Goal: Transaction & Acquisition: Purchase product/service

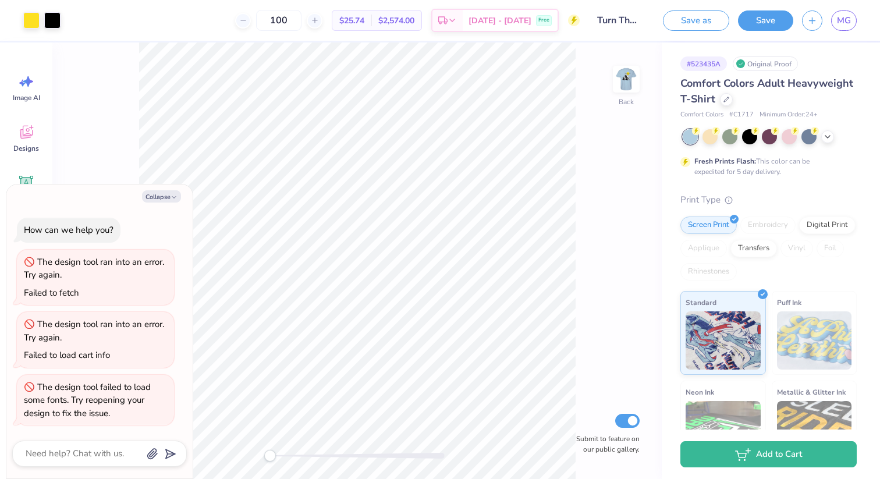
click at [616, 74] on img at bounding box center [625, 78] width 23 height 23
click at [166, 197] on button "Collapse" at bounding box center [161, 196] width 39 height 12
type textarea "x"
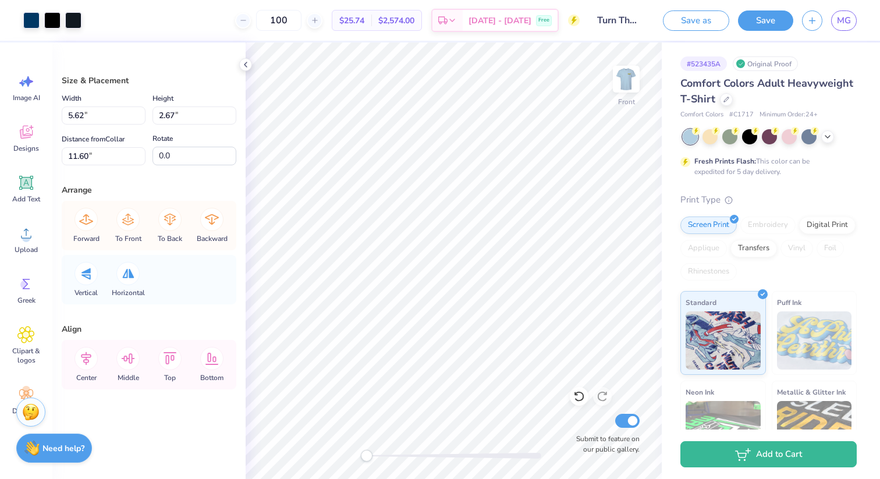
type input "5.62"
type input "2.67"
type input "11.60"
type input "0.0"
drag, startPoint x: 367, startPoint y: 451, endPoint x: 405, endPoint y: 451, distance: 38.4
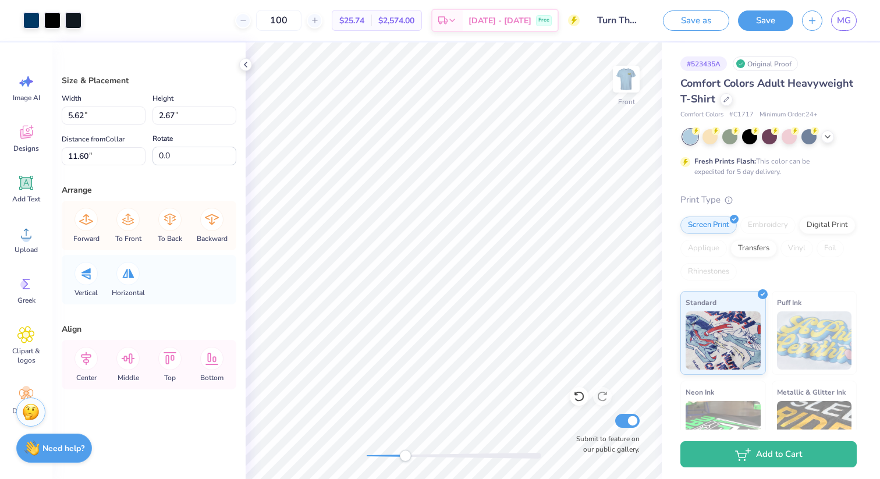
click at [405, 451] on div "Accessibility label" at bounding box center [405, 456] width 12 height 12
type input "1.70"
type input "2.18"
type input "12.09"
type input "-6.7"
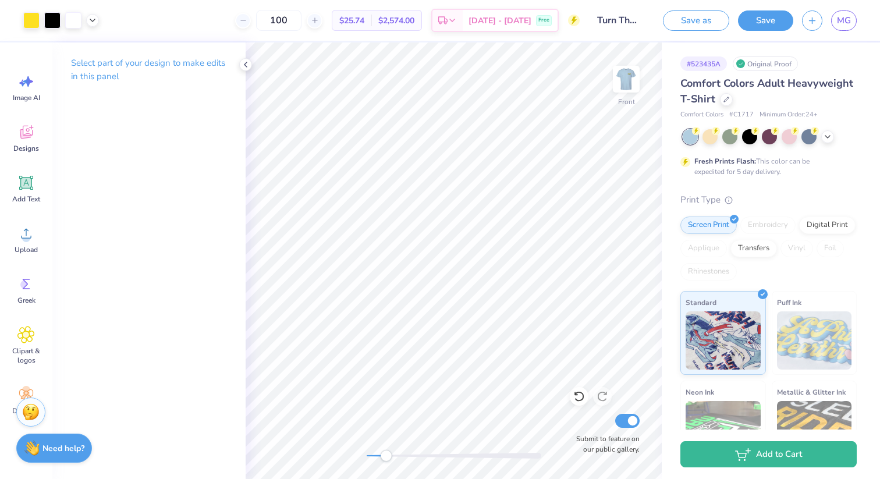
drag, startPoint x: 417, startPoint y: 450, endPoint x: 386, endPoint y: 450, distance: 31.4
click at [386, 450] on div at bounding box center [454, 456] width 175 height 12
click at [346, 456] on div "Front Submit to feature on our public gallery." at bounding box center [454, 260] width 416 height 436
click at [827, 133] on icon at bounding box center [827, 135] width 9 height 9
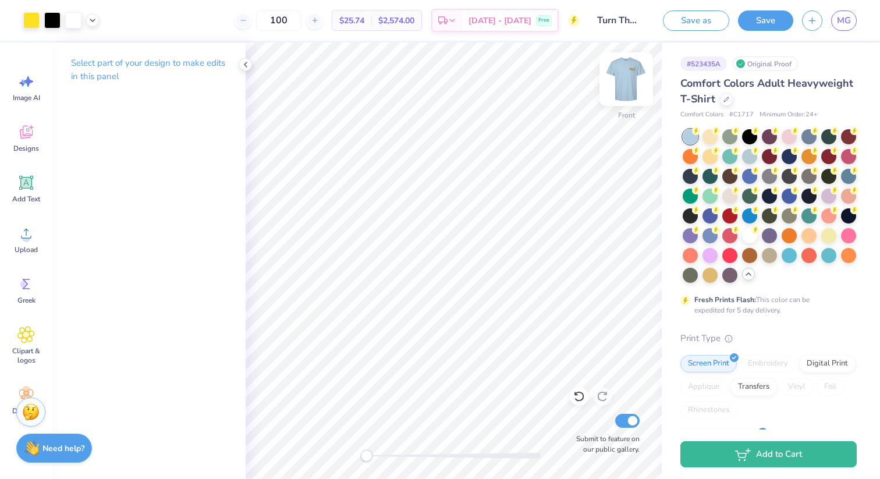
click at [624, 82] on img at bounding box center [626, 79] width 47 height 47
click at [749, 136] on div at bounding box center [749, 135] width 15 height 15
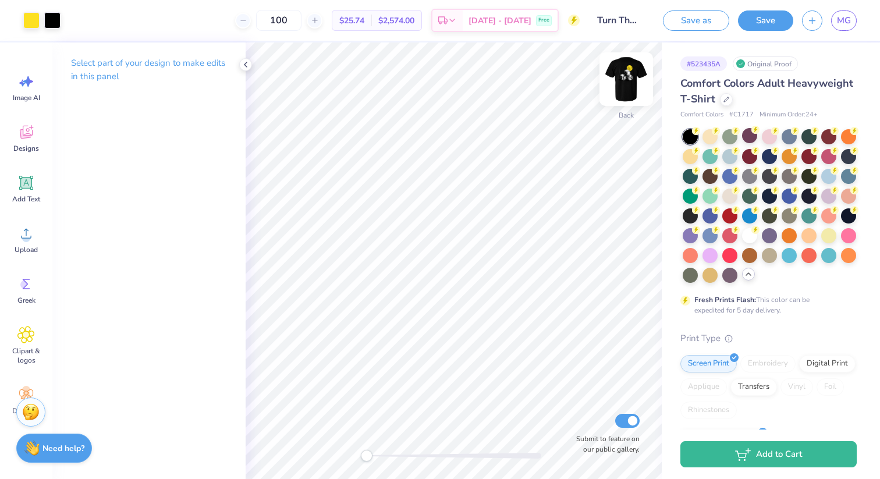
click at [626, 80] on img at bounding box center [626, 79] width 47 height 47
click at [626, 80] on img at bounding box center [625, 78] width 23 height 23
click at [770, 256] on div at bounding box center [769, 254] width 15 height 15
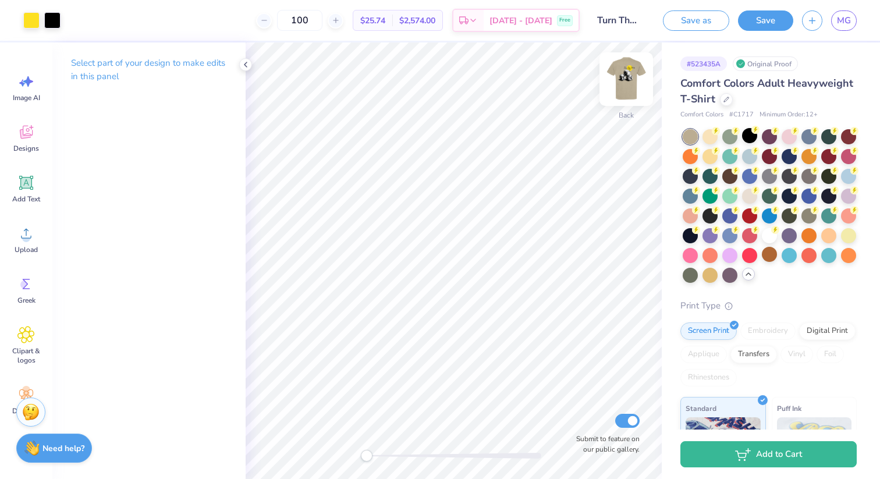
click at [636, 76] on img at bounding box center [626, 79] width 47 height 47
click at [712, 277] on div at bounding box center [709, 273] width 15 height 15
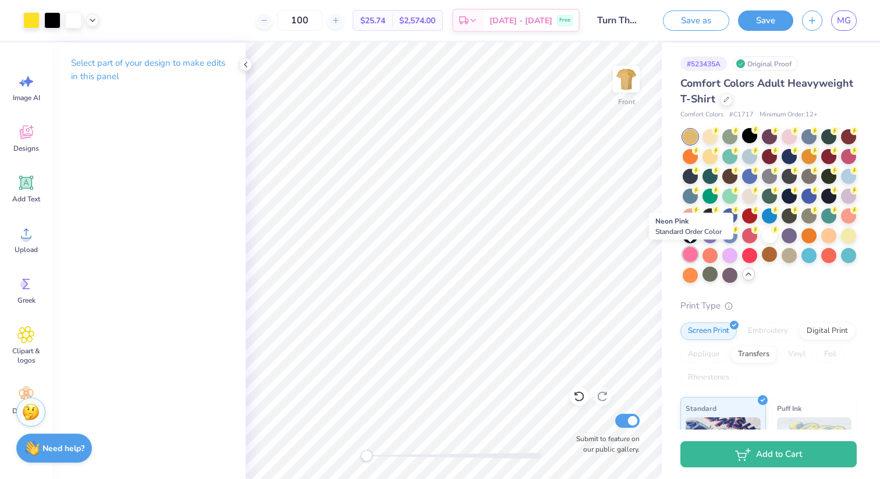
click at [685, 254] on div at bounding box center [689, 254] width 15 height 15
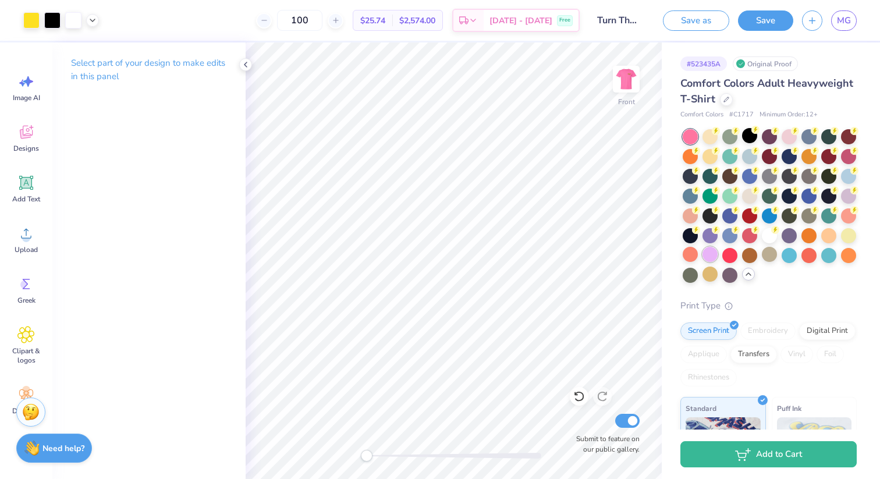
click at [708, 254] on div at bounding box center [709, 254] width 15 height 15
click at [826, 254] on div at bounding box center [828, 254] width 15 height 15
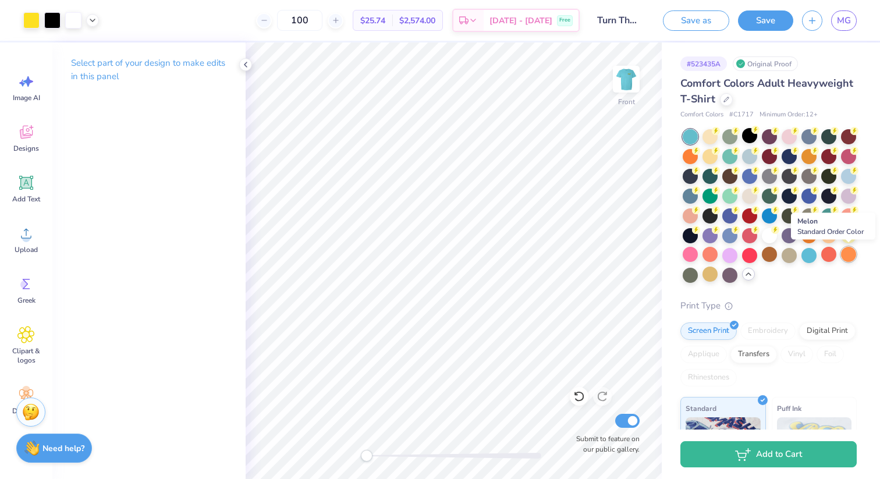
click at [843, 257] on div at bounding box center [848, 254] width 15 height 15
click at [694, 276] on div at bounding box center [689, 273] width 15 height 15
click at [708, 276] on div at bounding box center [709, 273] width 15 height 15
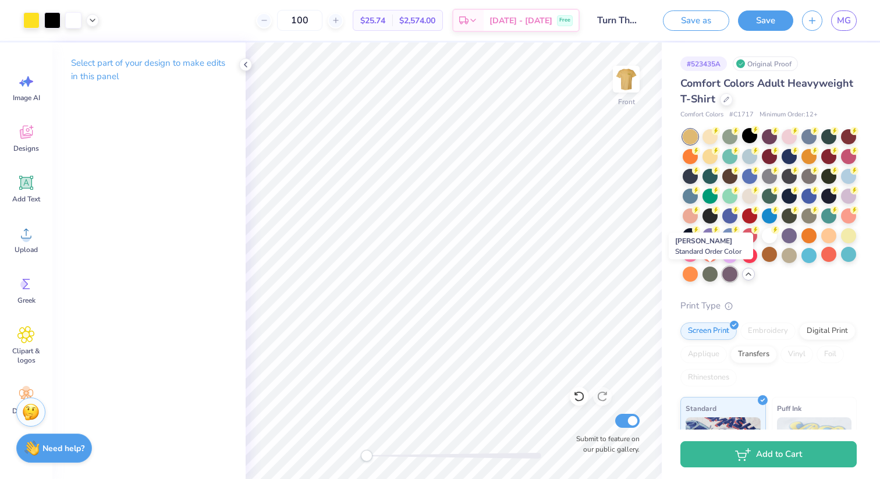
click at [726, 276] on div at bounding box center [729, 273] width 15 height 15
click at [621, 78] on img at bounding box center [626, 79] width 47 height 47
click at [621, 78] on img at bounding box center [625, 78] width 23 height 23
click at [766, 137] on div at bounding box center [769, 135] width 15 height 15
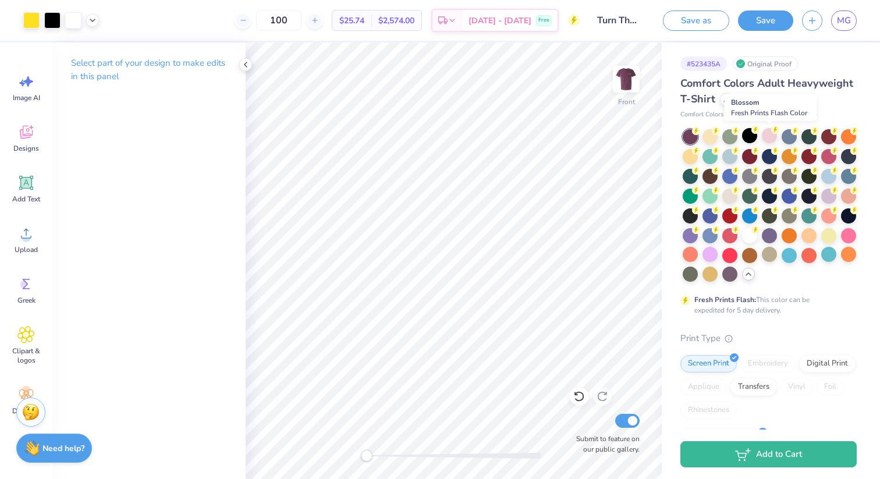
click at [766, 137] on div at bounding box center [769, 135] width 15 height 15
click at [827, 177] on div at bounding box center [828, 175] width 15 height 15
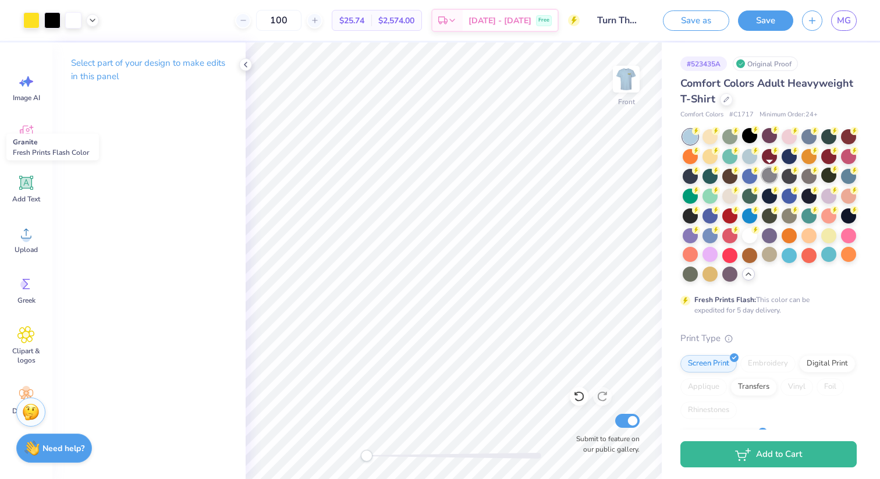
click at [768, 178] on div at bounding box center [769, 175] width 15 height 15
click at [619, 72] on img at bounding box center [626, 79] width 47 height 47
click at [619, 72] on img at bounding box center [625, 78] width 23 height 23
click at [808, 193] on div at bounding box center [808, 194] width 15 height 15
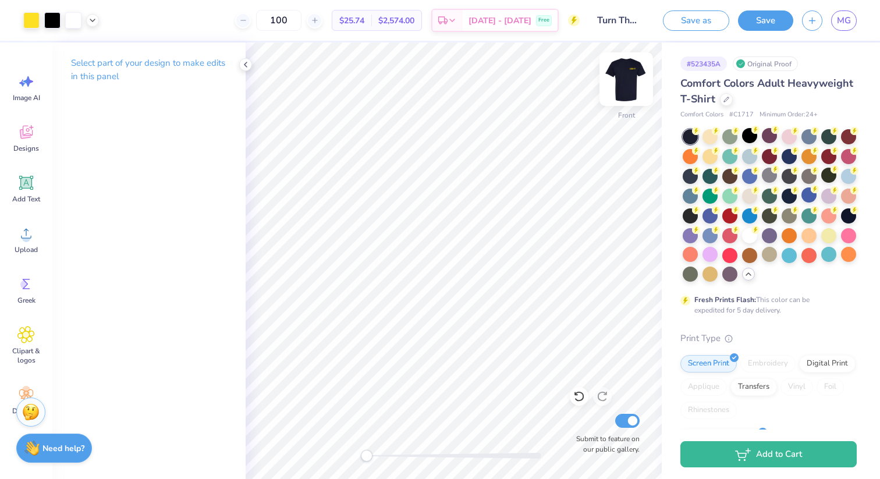
click at [619, 76] on img at bounding box center [626, 79] width 47 height 47
click at [745, 141] on div at bounding box center [749, 135] width 15 height 15
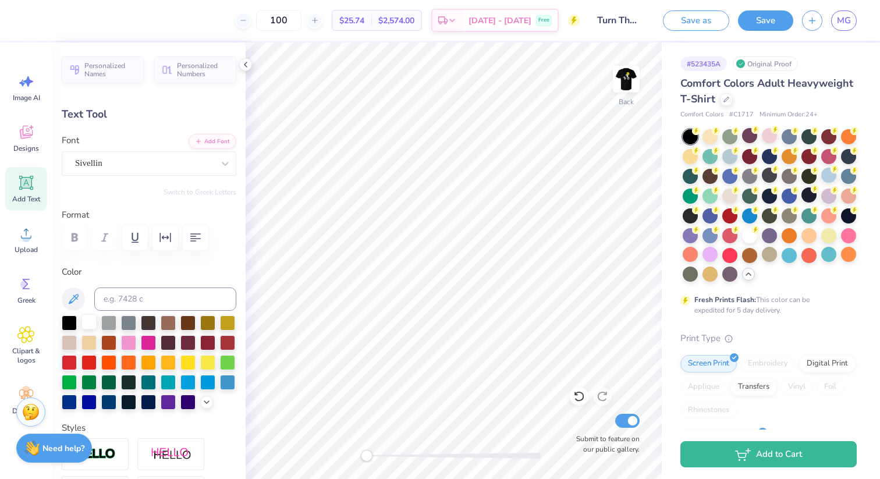
click at [90, 321] on div at bounding box center [88, 321] width 15 height 15
click at [635, 74] on img at bounding box center [626, 79] width 47 height 47
click at [84, 315] on div at bounding box center [88, 321] width 15 height 15
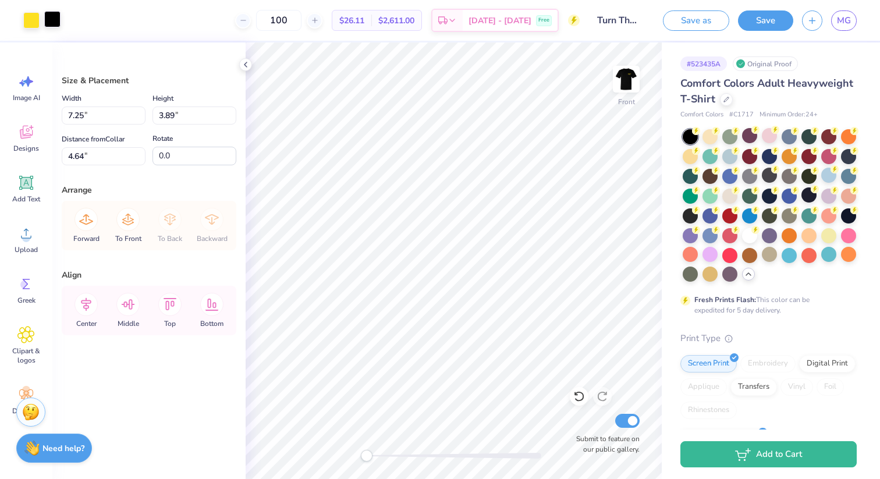
click at [49, 14] on div at bounding box center [52, 19] width 16 height 16
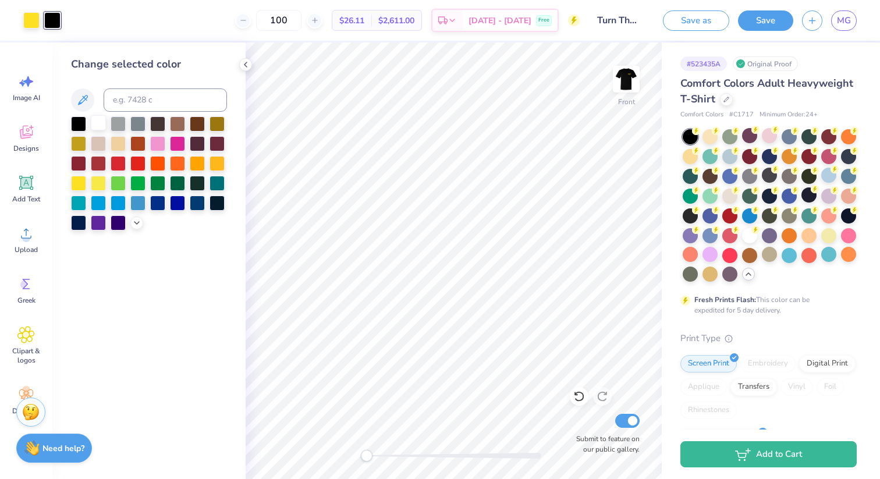
click at [99, 122] on div at bounding box center [98, 122] width 15 height 15
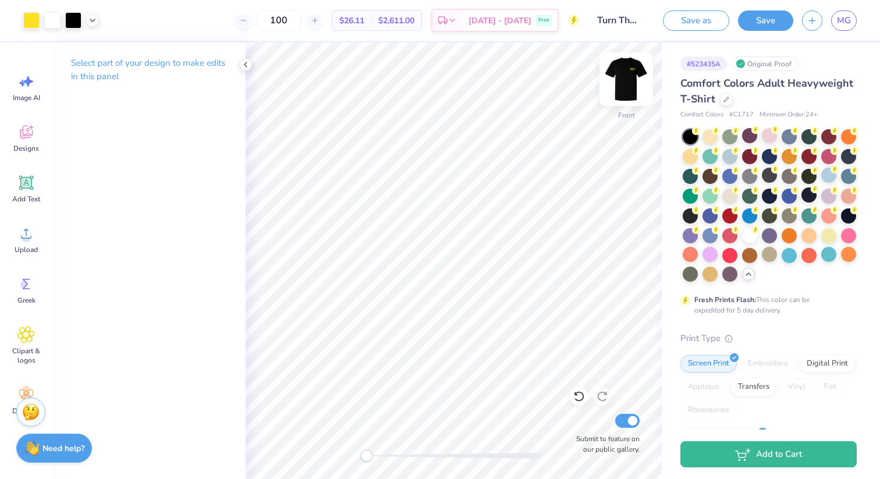
click at [628, 83] on img at bounding box center [626, 79] width 47 height 47
click at [620, 78] on img at bounding box center [626, 79] width 47 height 47
click at [620, 78] on img at bounding box center [625, 78] width 23 height 23
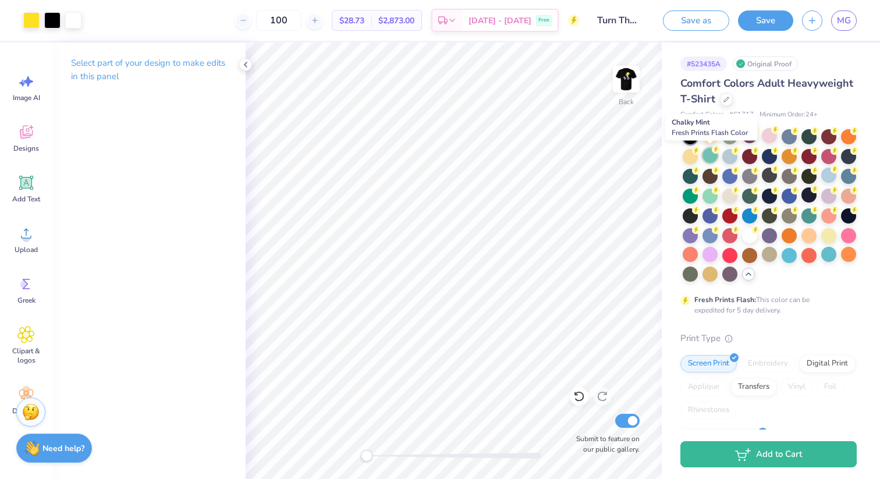
click at [709, 156] on div at bounding box center [709, 155] width 15 height 15
click at [752, 234] on div at bounding box center [749, 234] width 15 height 15
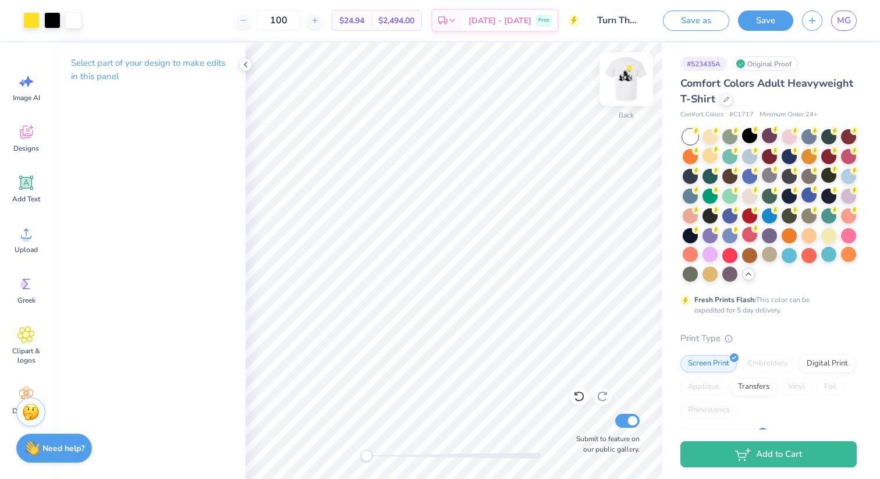
click at [613, 74] on img at bounding box center [626, 79] width 47 height 47
click at [626, 86] on img at bounding box center [626, 79] width 47 height 47
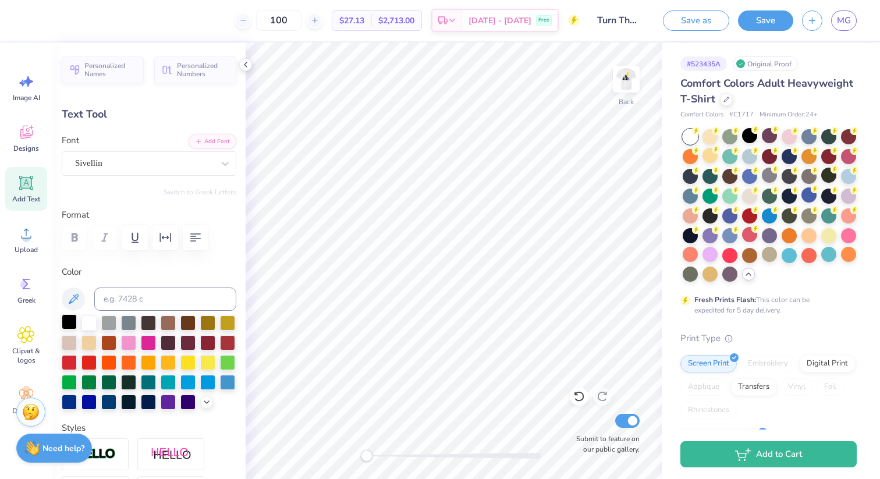
click at [69, 322] on div at bounding box center [69, 321] width 15 height 15
click at [625, 81] on img at bounding box center [626, 79] width 47 height 47
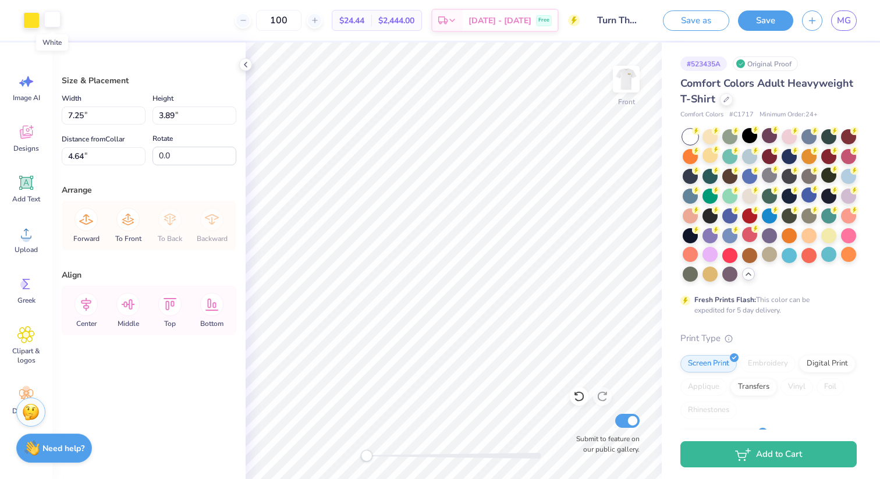
click at [53, 21] on div at bounding box center [52, 19] width 16 height 16
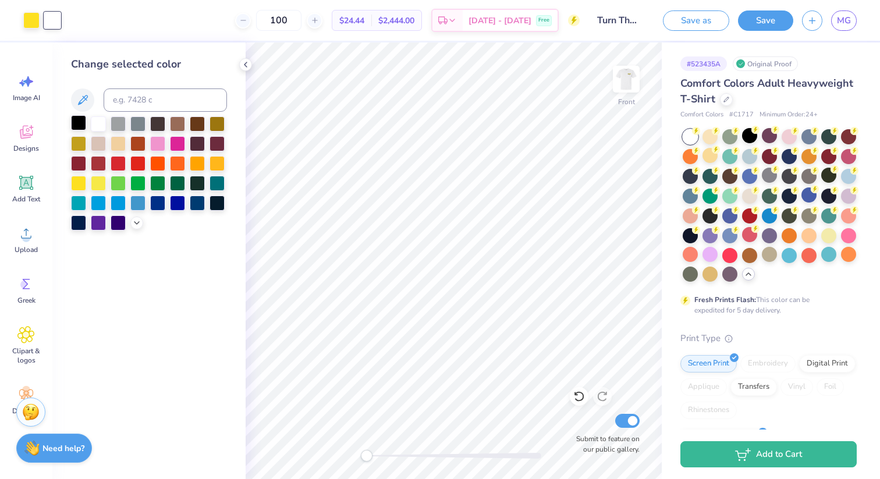
click at [79, 126] on div at bounding box center [78, 122] width 15 height 15
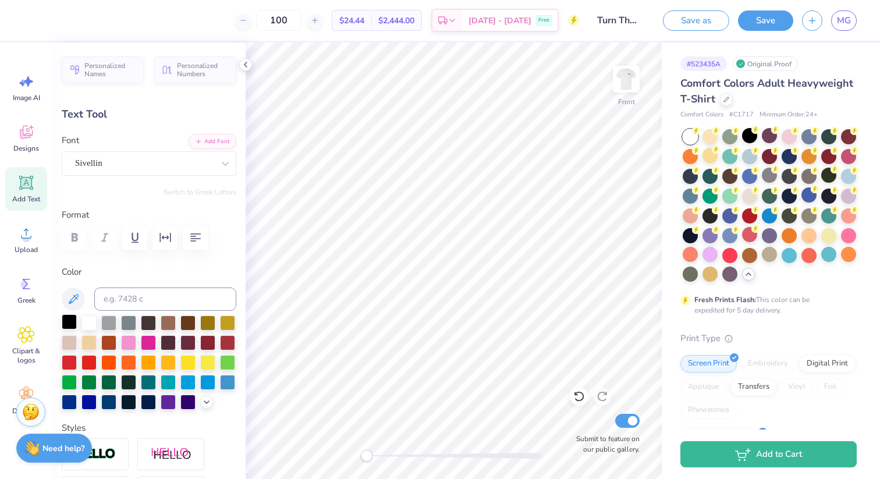
click at [67, 321] on div at bounding box center [69, 321] width 15 height 15
click at [240, 290] on div "Personalized Names Personalized Numbers Text Tool Add Font Font Sivellin Switch…" at bounding box center [148, 260] width 193 height 436
type input "0.0"
click at [626, 80] on img at bounding box center [626, 79] width 47 height 47
click at [626, 71] on img at bounding box center [626, 79] width 47 height 47
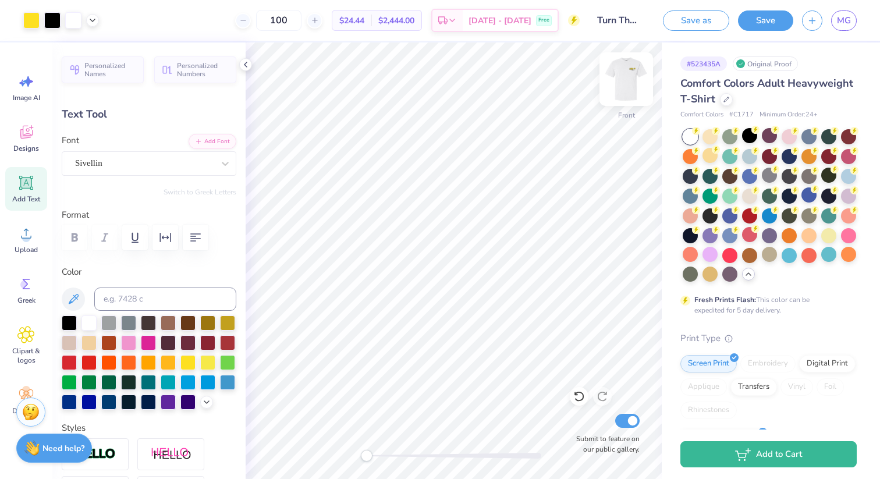
click at [628, 92] on img at bounding box center [626, 79] width 47 height 47
click at [628, 91] on img at bounding box center [625, 78] width 23 height 23
click at [806, 176] on div at bounding box center [808, 175] width 15 height 15
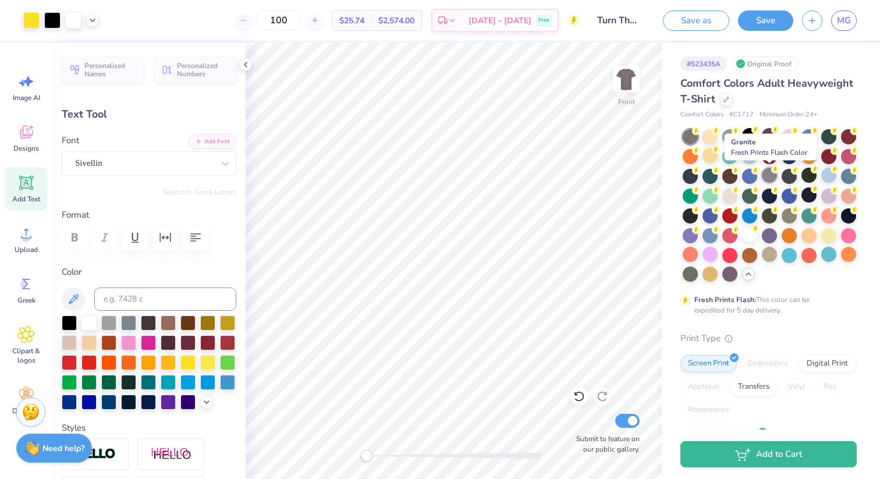
click at [766, 179] on div at bounding box center [769, 175] width 15 height 15
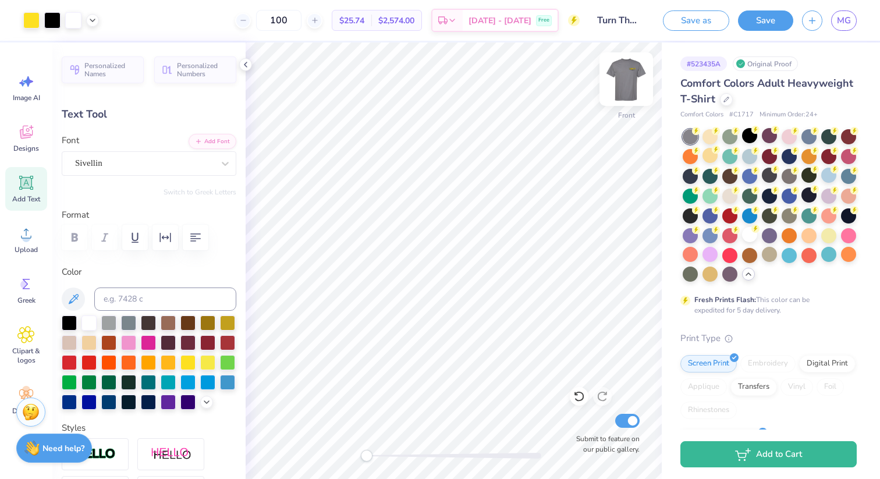
click at [614, 75] on img at bounding box center [626, 79] width 47 height 47
click at [622, 81] on img at bounding box center [626, 79] width 47 height 47
click at [750, 237] on div at bounding box center [749, 234] width 15 height 15
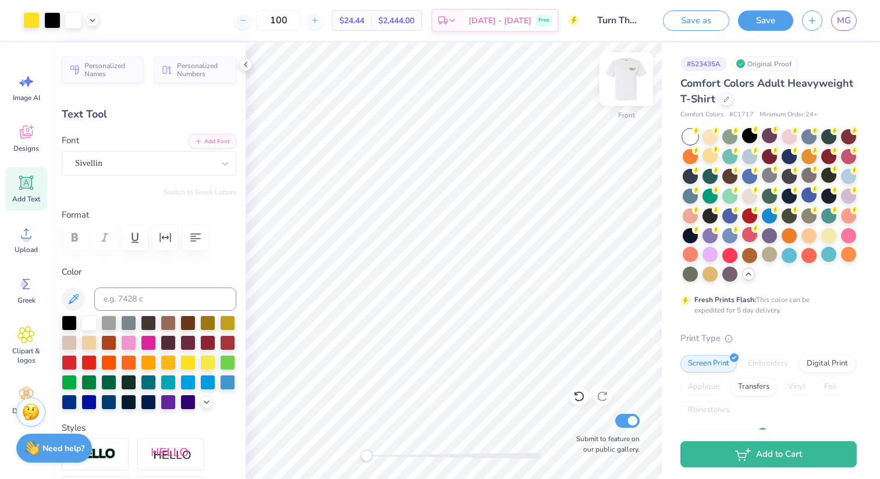
click at [620, 86] on img at bounding box center [626, 79] width 47 height 47
click at [612, 83] on img at bounding box center [626, 79] width 47 height 47
click at [628, 80] on img at bounding box center [626, 79] width 47 height 47
click at [638, 80] on div at bounding box center [626, 79] width 54 height 54
click at [627, 419] on input "Submit to feature on our public gallery." at bounding box center [627, 421] width 24 height 14
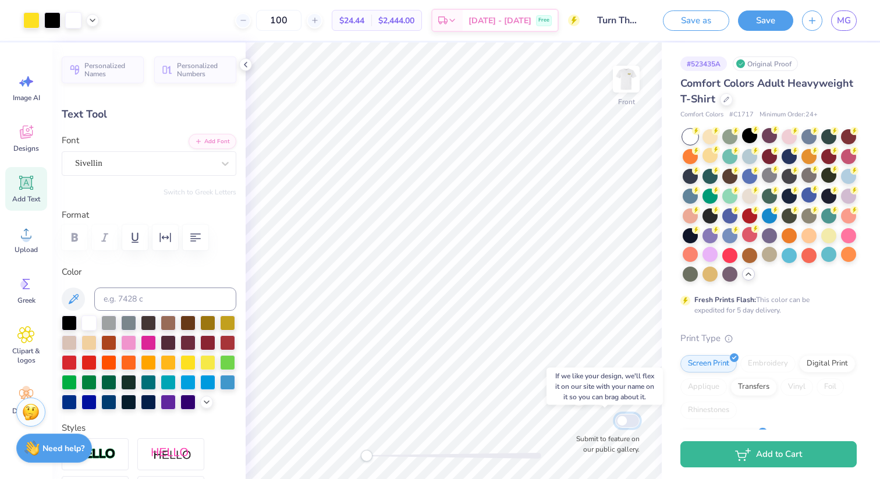
click at [627, 419] on input "Submit to feature on our public gallery." at bounding box center [627, 421] width 24 height 14
checkbox input "true"
click at [689, 17] on button "Save as" at bounding box center [696, 19] width 66 height 20
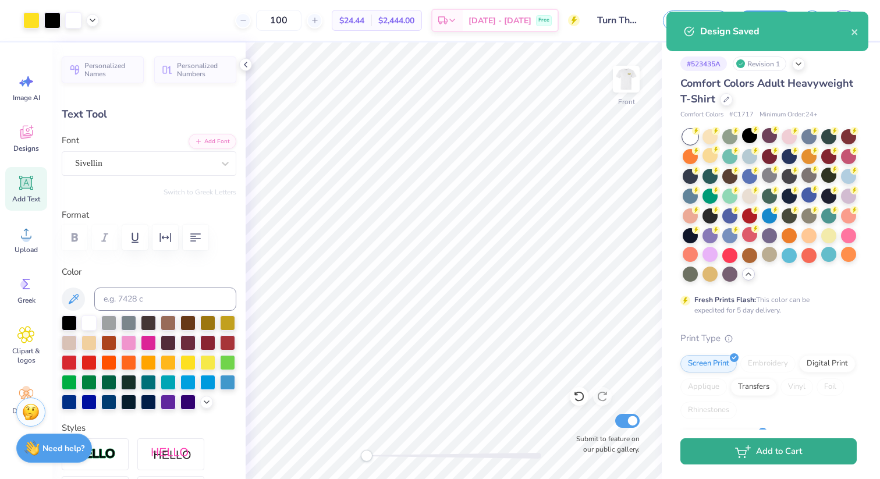
click at [742, 451] on icon "button" at bounding box center [743, 451] width 16 height 13
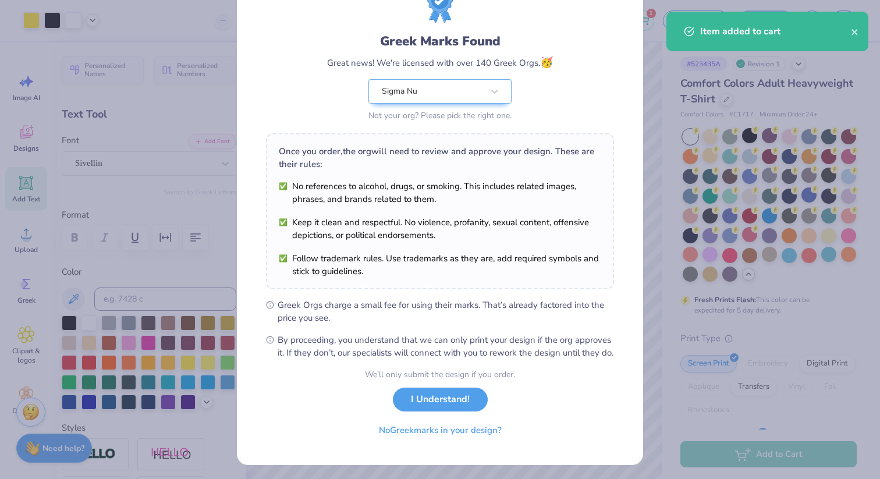
scroll to position [66, 0]
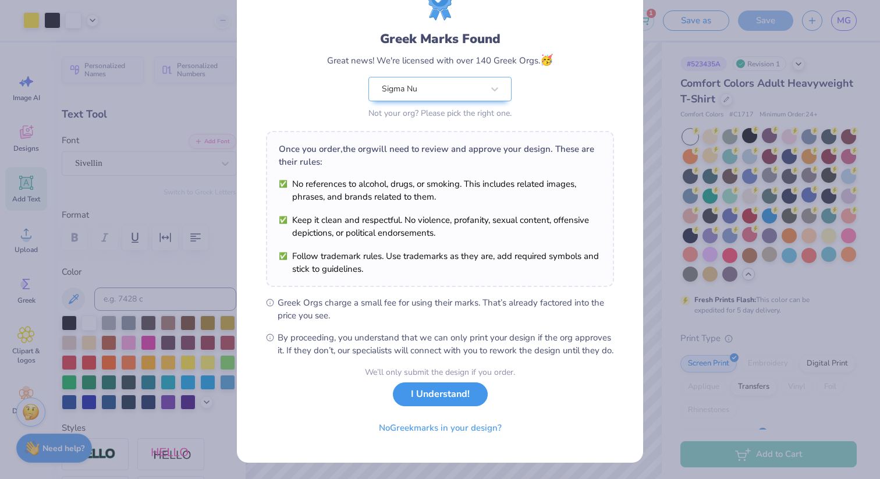
click at [425, 397] on button "I Understand!" at bounding box center [440, 394] width 95 height 24
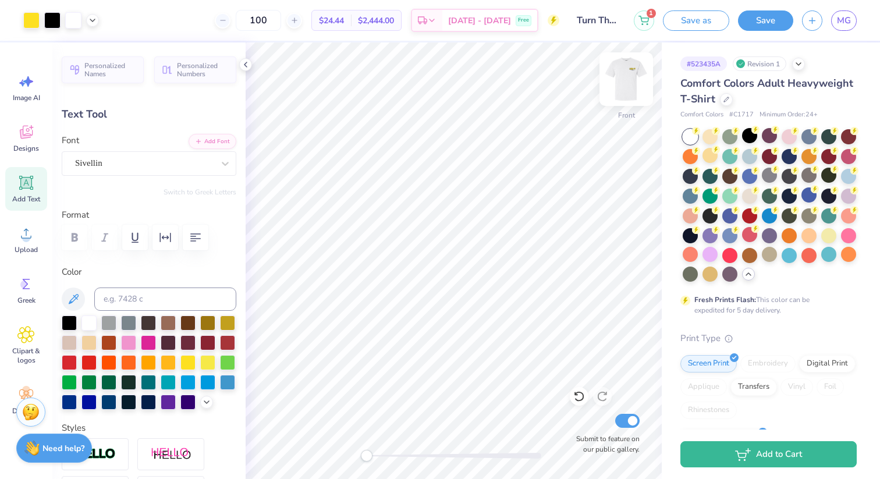
click at [628, 79] on img at bounding box center [626, 79] width 47 height 47
